Goal: Information Seeking & Learning: Learn about a topic

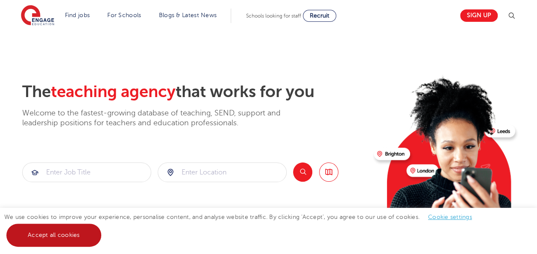
click at [65, 237] on link "Accept all cookies" at bounding box center [53, 234] width 95 height 23
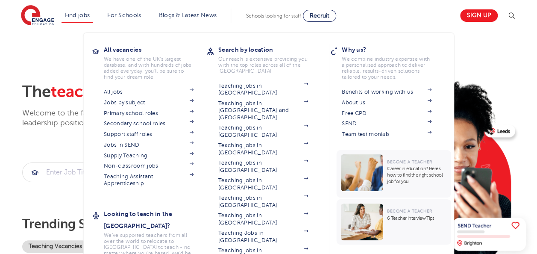
click at [88, 18] on li "Find jobs All vacancies We have one of the UK's largest database. and with hund…" at bounding box center [78, 16] width 32 height 15
click at [134, 113] on link "Primary school roles" at bounding box center [149, 113] width 90 height 7
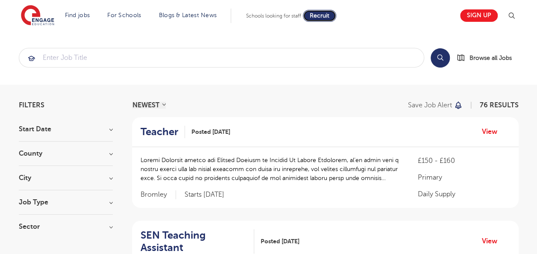
click at [321, 18] on span "Recruit" at bounding box center [320, 15] width 20 height 6
click at [107, 178] on h3 "City" at bounding box center [66, 177] width 94 height 7
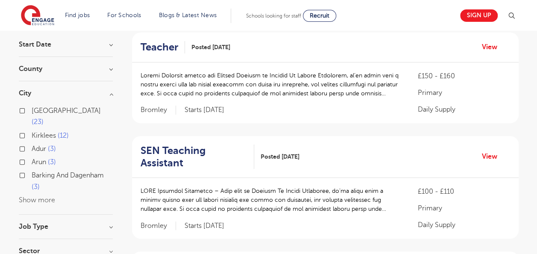
scroll to position [85, 0]
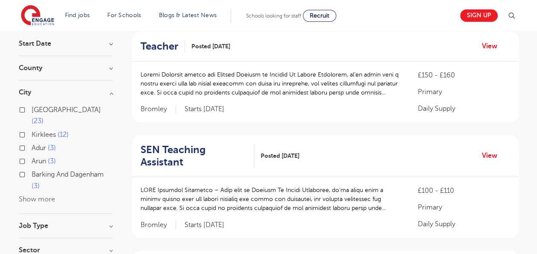
click at [51, 195] on button "Show more" at bounding box center [37, 199] width 36 height 8
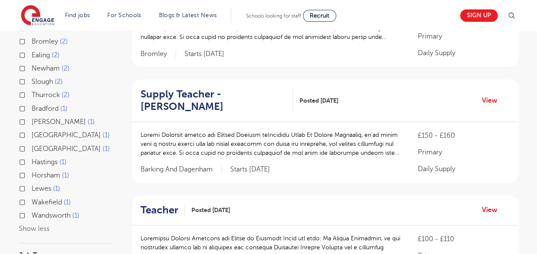
scroll to position [214, 0]
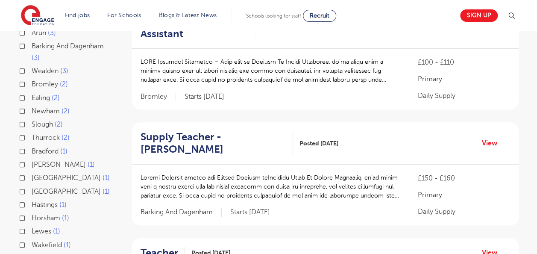
click at [32, 119] on label "Slough 2" at bounding box center [47, 124] width 31 height 11
click at [32, 120] on input "Slough 2" at bounding box center [35, 123] width 6 height 6
checkbox input "true"
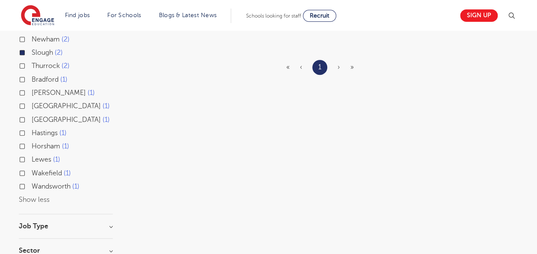
scroll to position [299, 0]
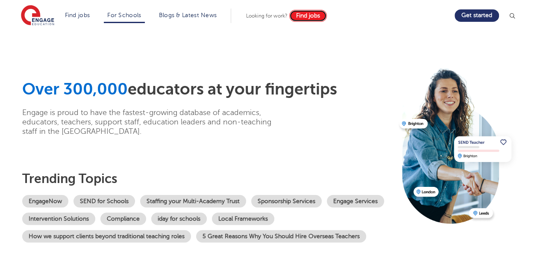
click at [307, 18] on span "Find jobs" at bounding box center [308, 15] width 24 height 6
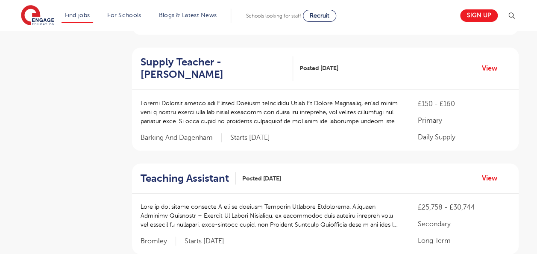
scroll to position [769, 0]
